Goal: Check status: Check status

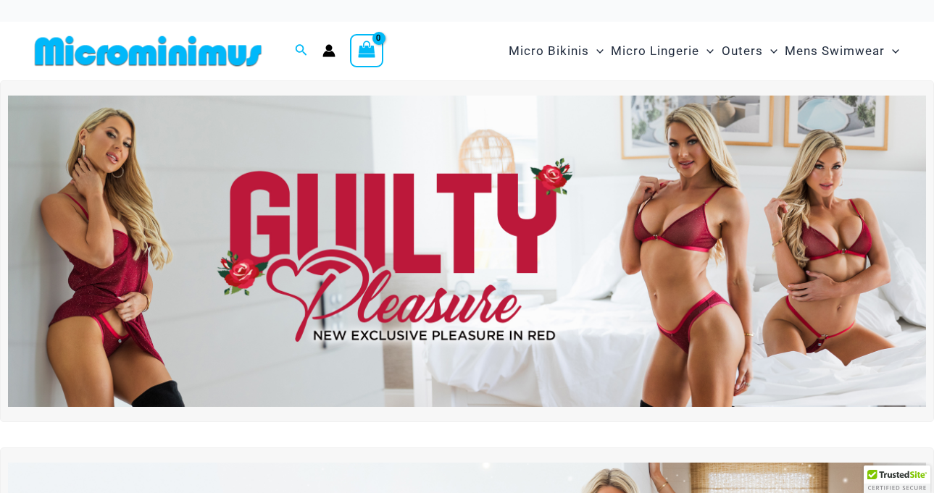
click at [326, 47] on circle "Account icon link" at bounding box center [329, 48] width 7 height 7
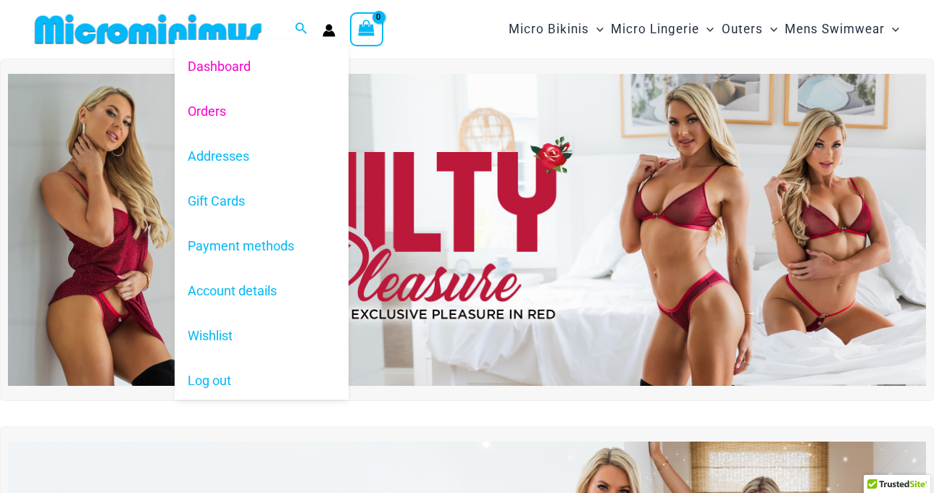
click at [203, 110] on link "Orders" at bounding box center [262, 110] width 174 height 45
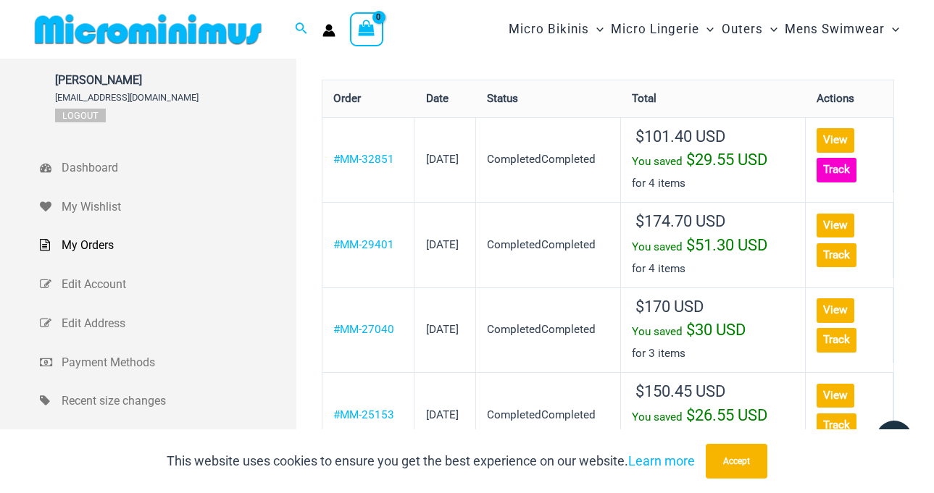
click at [851, 167] on link "Track" at bounding box center [836, 170] width 40 height 24
